Goal: Task Accomplishment & Management: Manage account settings

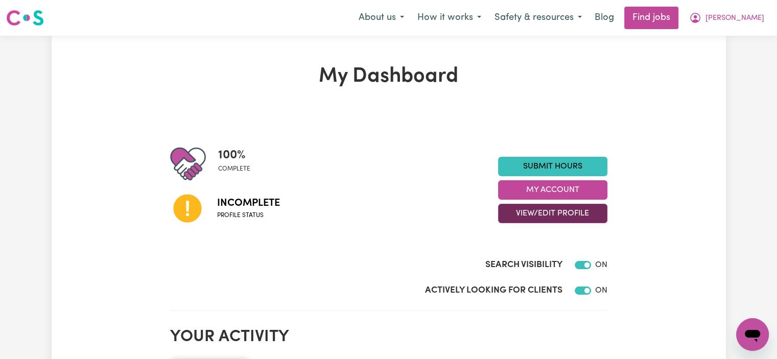
click at [547, 216] on button "View/Edit Profile" at bounding box center [552, 213] width 109 height 19
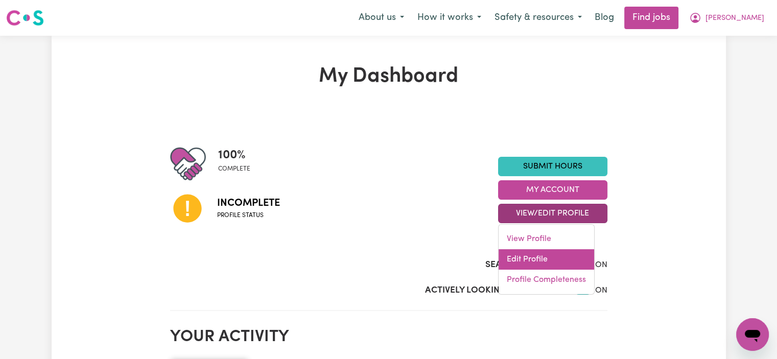
click at [539, 261] on link "Edit Profile" at bounding box center [545, 259] width 95 height 20
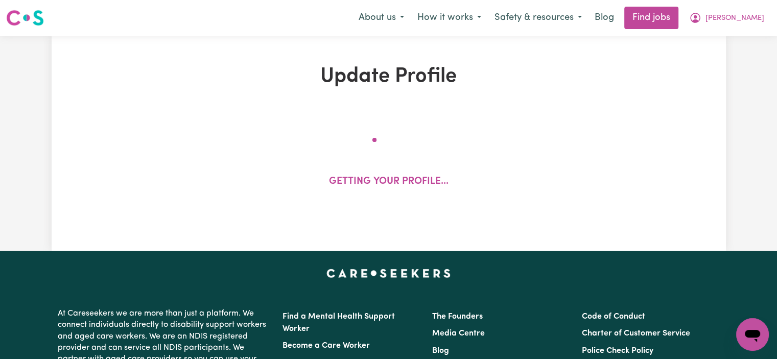
select select "[DEMOGRAPHIC_DATA]"
select select "Australian PR"
select select "Studying a healthcare related degree or qualification"
select select "45"
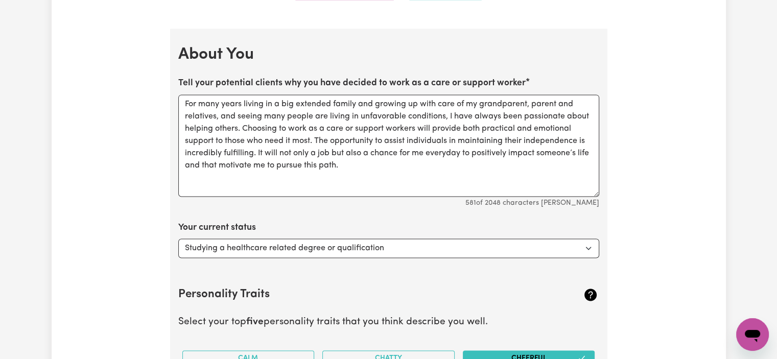
scroll to position [1430, 0]
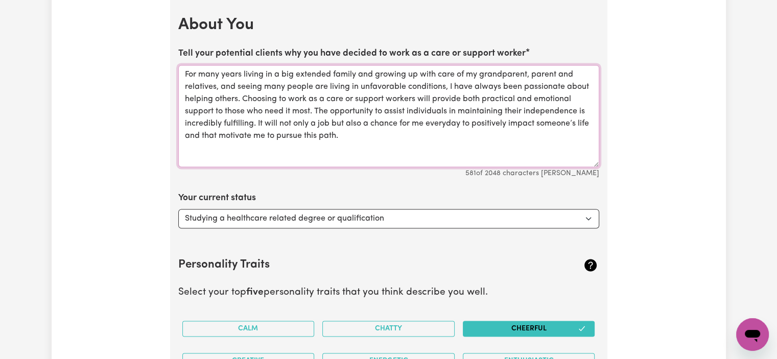
click at [435, 133] on textarea "For many years living in a big extended family and growing up with care of my g…" at bounding box center [388, 116] width 421 height 102
paste textarea "I was raised with love and care by my grandparents and parents, which inspired …"
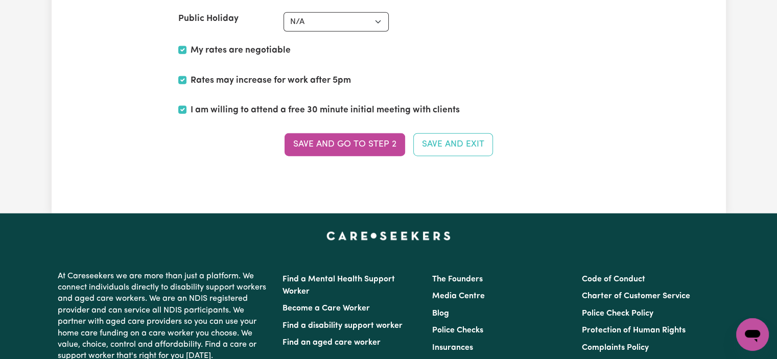
scroll to position [2577, 0]
click at [305, 134] on button "Save and go to Step 2" at bounding box center [344, 145] width 120 height 22
type textarea "For many years living in a big extended family and growing up with care of my g…"
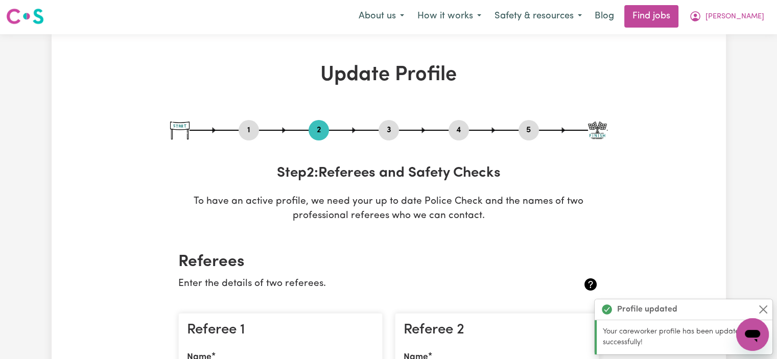
scroll to position [0, 0]
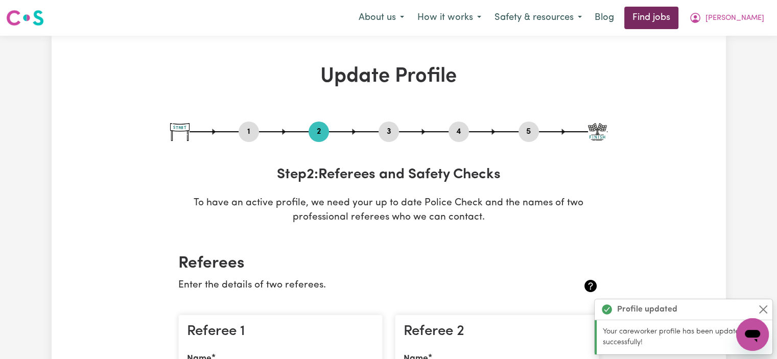
click at [678, 18] on link "Find jobs" at bounding box center [651, 18] width 54 height 22
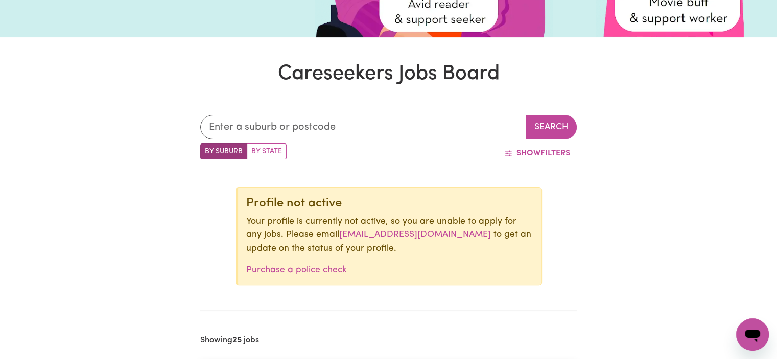
scroll to position [236, 0]
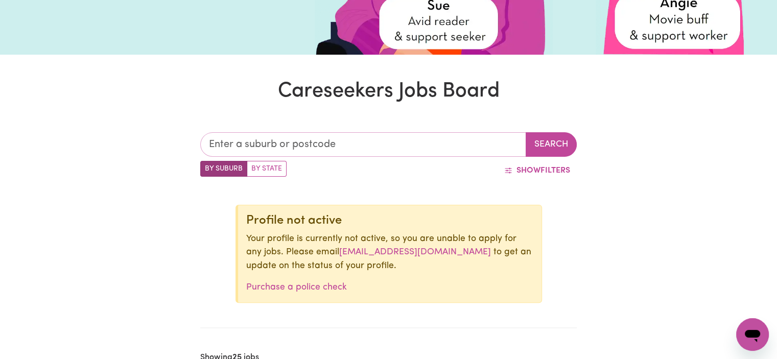
click at [428, 146] on input "text" at bounding box center [363, 144] width 326 height 25
type input "nar"
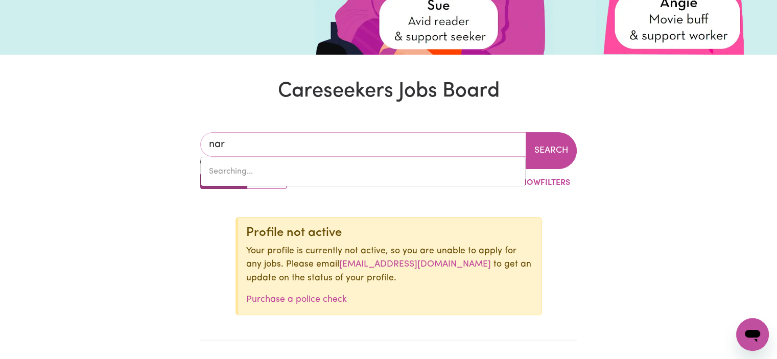
type input "nar NAR GOON, [GEOGRAPHIC_DATA], 3812"
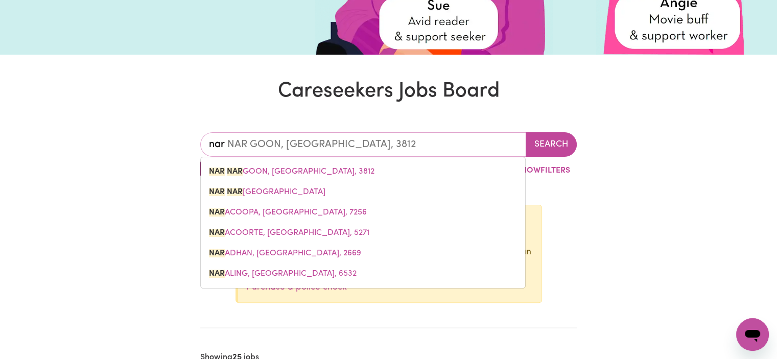
type input "narr"
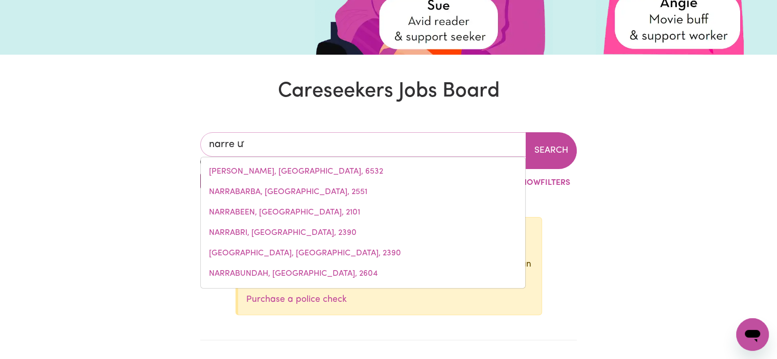
type input "narre w"
type input "narre [PERSON_NAME][GEOGRAPHIC_DATA], 3805"
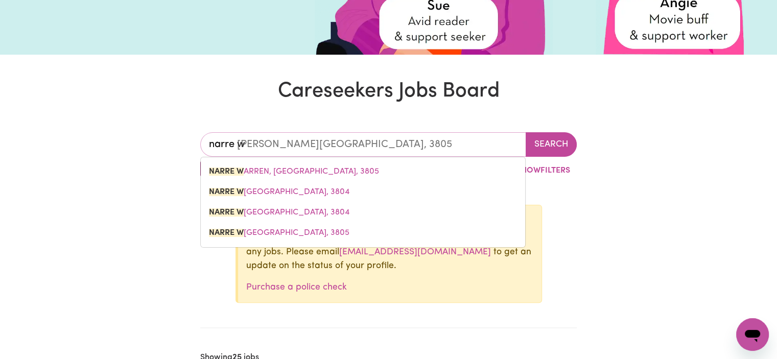
type input "narre wa"
type input "narre [PERSON_NAME][GEOGRAPHIC_DATA], 3805"
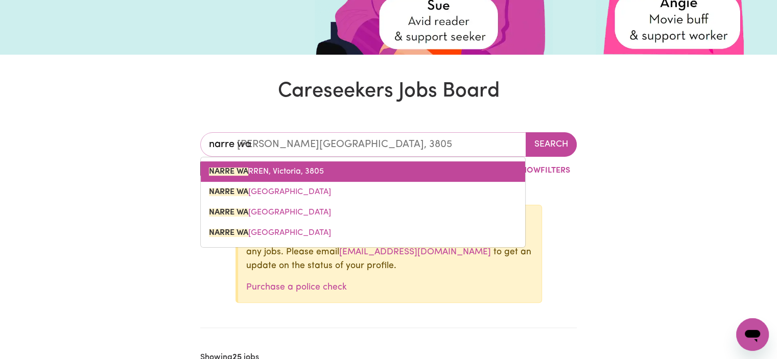
click at [329, 177] on link "NARRE WA RREN, [GEOGRAPHIC_DATA], 3805" at bounding box center [363, 171] width 324 height 20
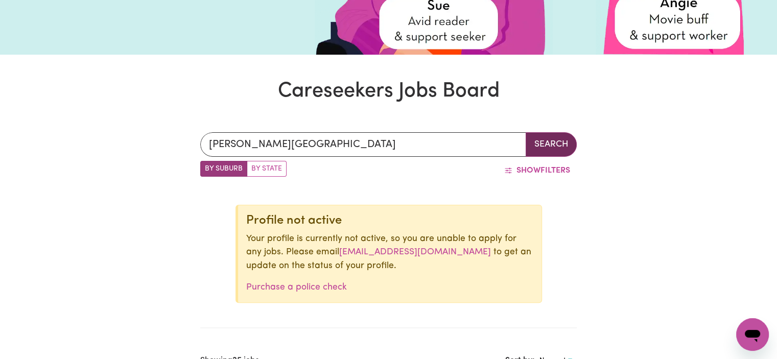
click at [550, 142] on button "Search" at bounding box center [550, 144] width 51 height 25
click at [543, 142] on button "Search" at bounding box center [550, 144] width 51 height 25
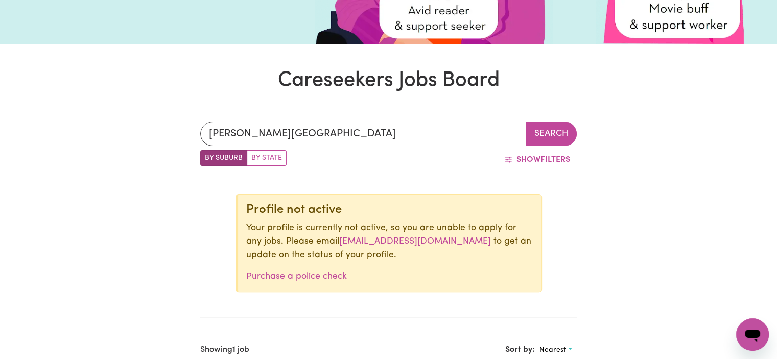
scroll to position [236, 0]
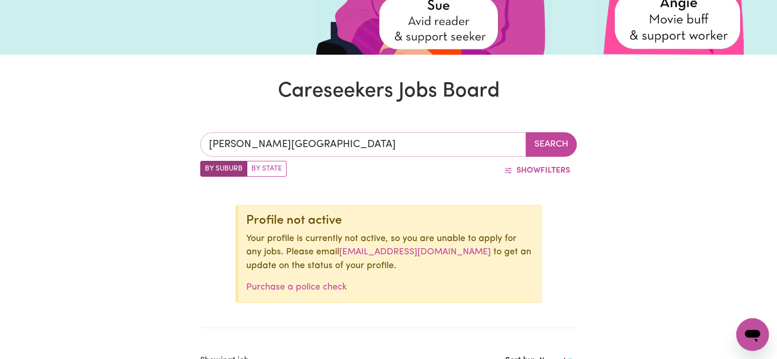
type input "[PERSON_NAME][GEOGRAPHIC_DATA], 3805"
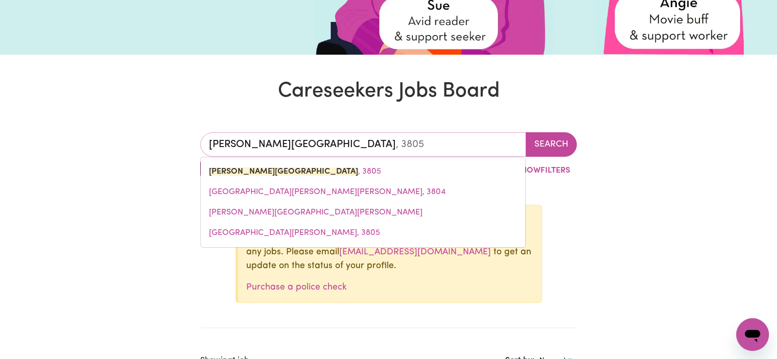
click at [332, 146] on input "[PERSON_NAME][GEOGRAPHIC_DATA]" at bounding box center [363, 144] width 326 height 25
type input "[PERSON_NAME]"
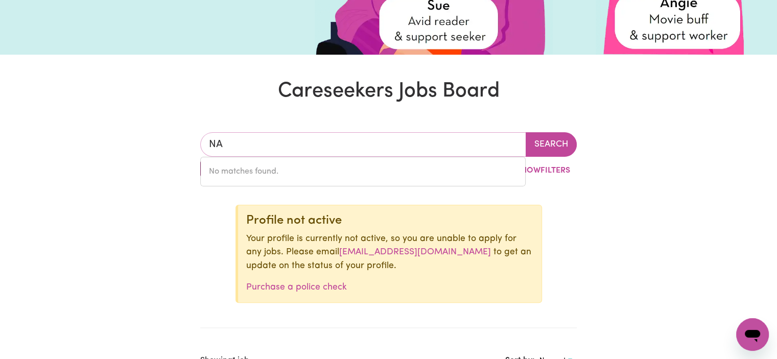
type input "N"
type input "ber"
type input "berAJONDO, [GEOGRAPHIC_DATA], 4674"
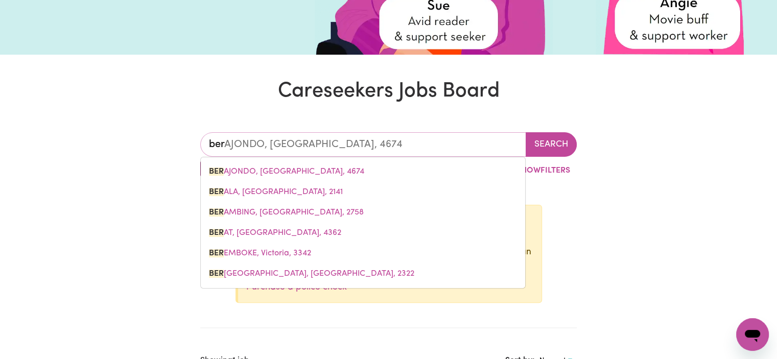
type input "berw"
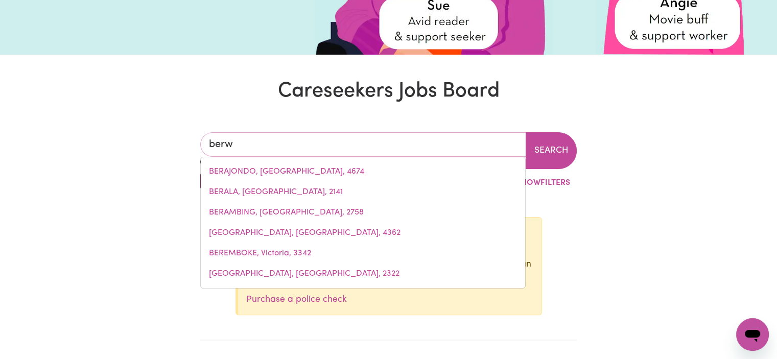
type input "berwi"
type input "berwiCK, [GEOGRAPHIC_DATA], 3806"
type input "berwic"
type input "berwicK, [GEOGRAPHIC_DATA], 3806"
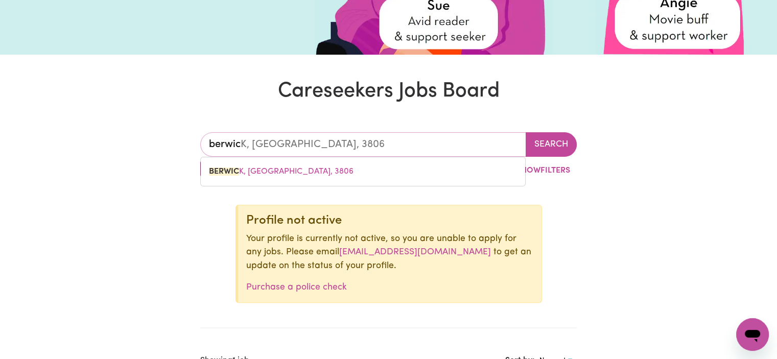
type input "berwick"
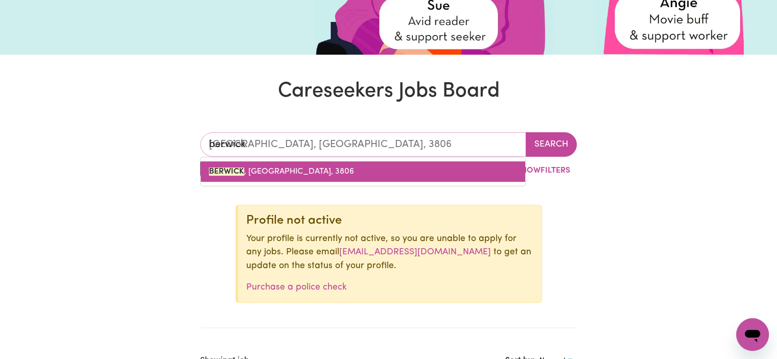
type input "[GEOGRAPHIC_DATA], [GEOGRAPHIC_DATA], 3806"
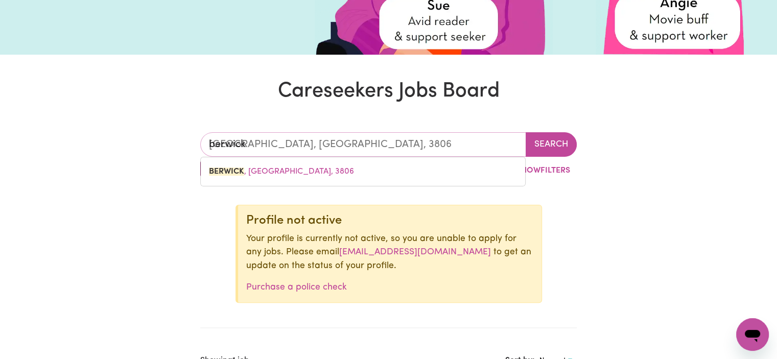
click at [265, 177] on link "[PERSON_NAME][GEOGRAPHIC_DATA], 3806" at bounding box center [363, 171] width 324 height 20
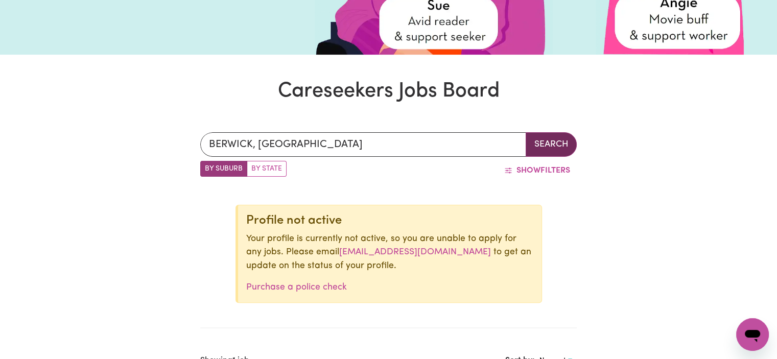
click at [557, 148] on button "Search" at bounding box center [550, 144] width 51 height 25
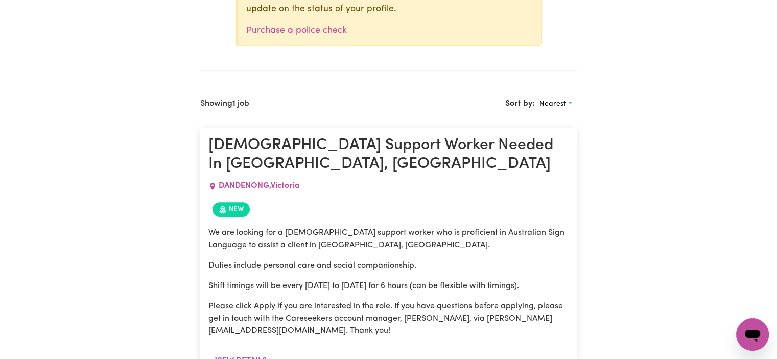
scroll to position [287, 0]
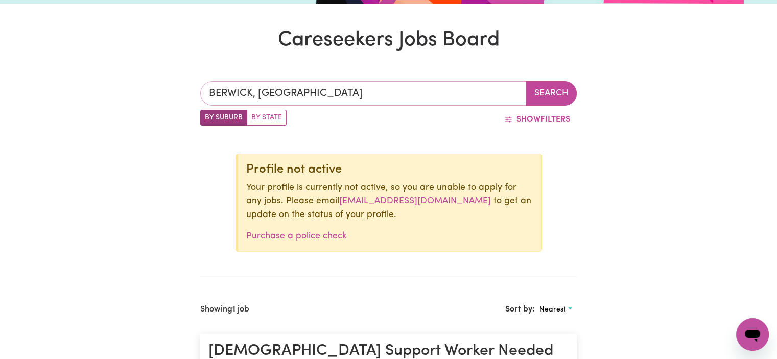
type input "[PERSON_NAME][GEOGRAPHIC_DATA], 3806"
click at [403, 98] on input "BERWICK, [GEOGRAPHIC_DATA]" at bounding box center [363, 93] width 326 height 25
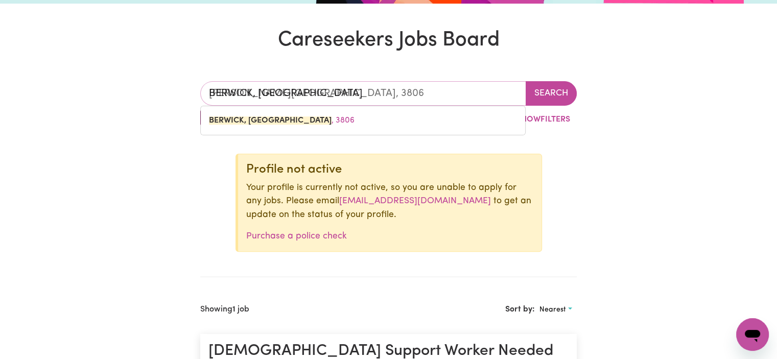
type input "[PERSON_NAME]"
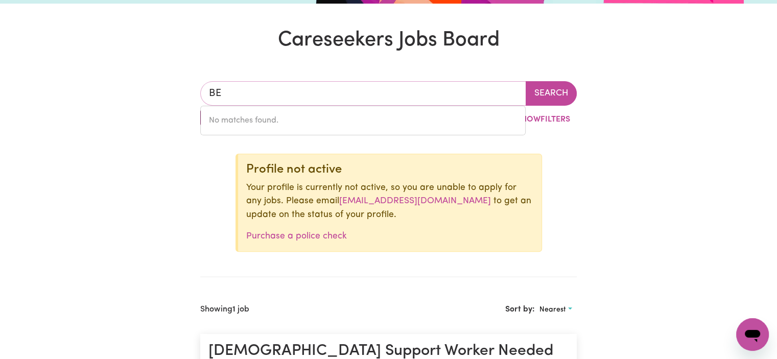
type input "B"
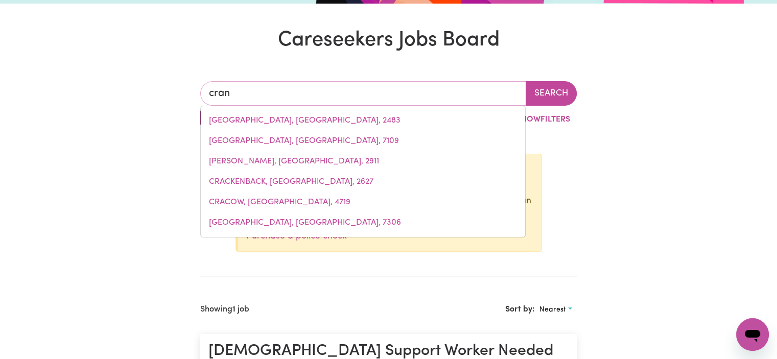
type input "cranb"
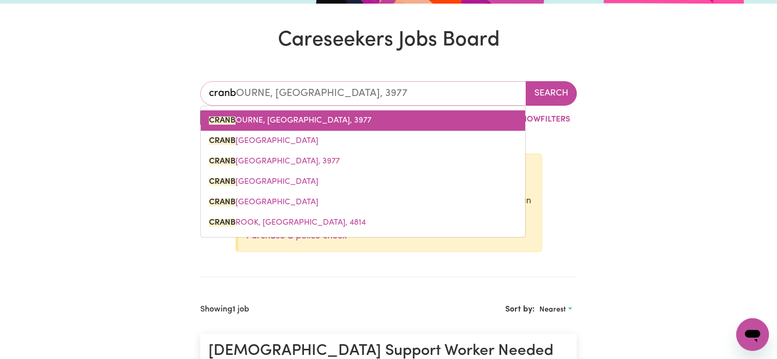
type input "cranbOURNE, [GEOGRAPHIC_DATA], 3977"
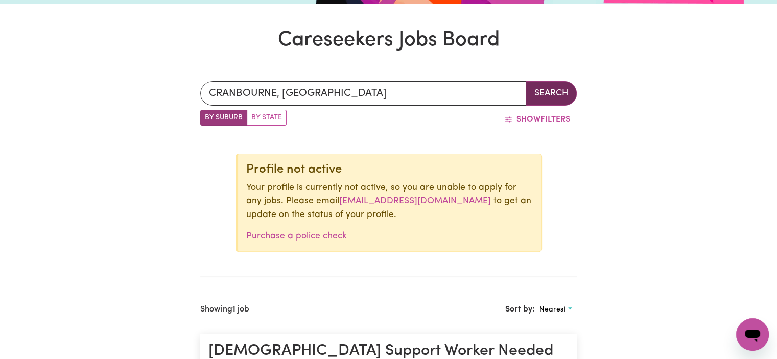
click at [549, 87] on button "Search" at bounding box center [550, 93] width 51 height 25
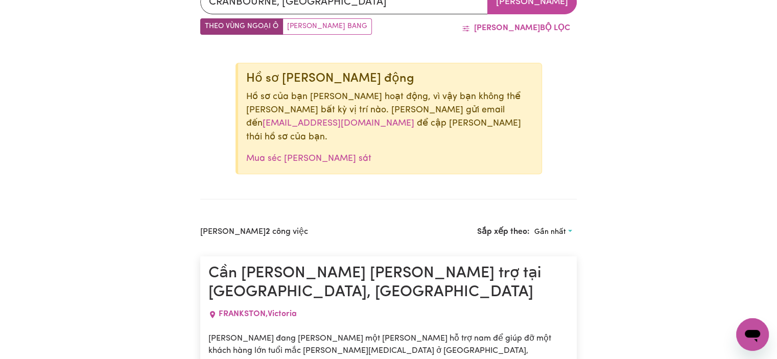
scroll to position [98, 0]
